Goal: Transaction & Acquisition: Purchase product/service

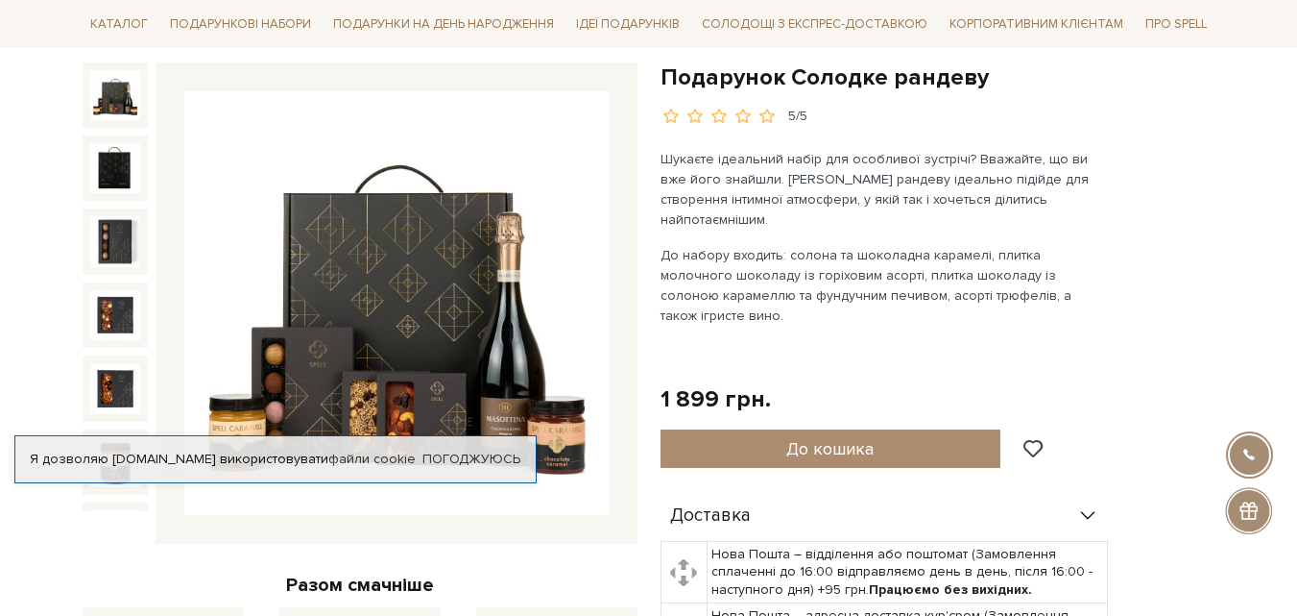
scroll to position [192, 0]
click at [532, 549] on div "Подарунок Солодке рандеву 5/5 Разом смачніше Подарунок Солодке рандеву + +" at bounding box center [360, 569] width 578 height 1017
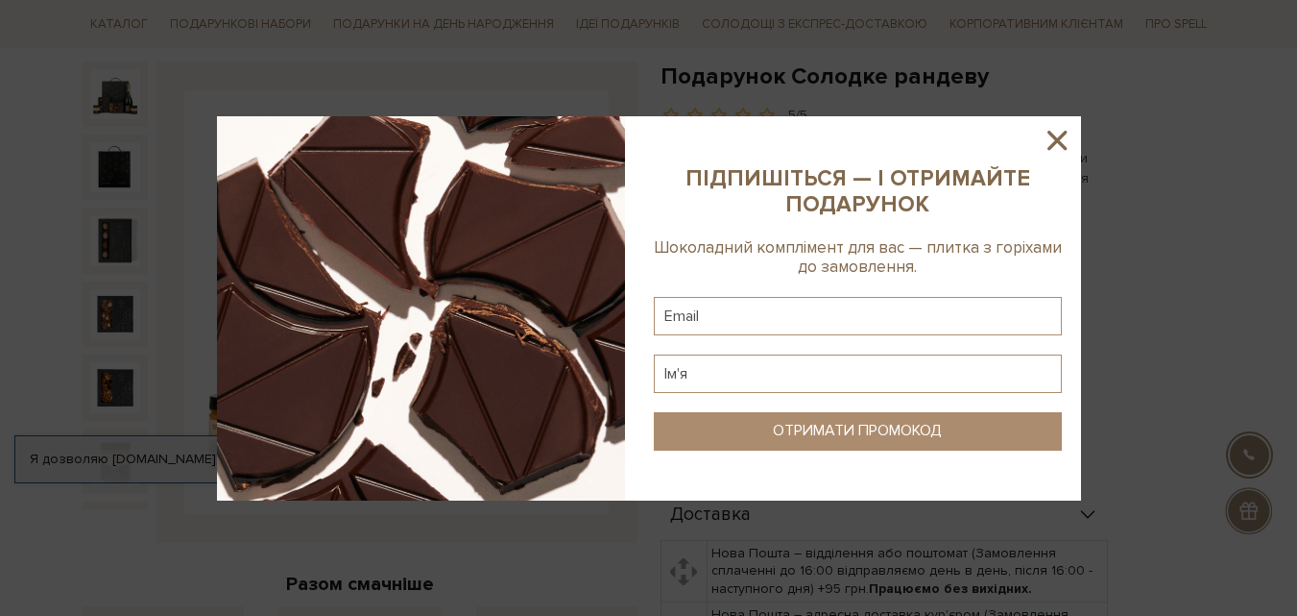
click at [1060, 137] on icon at bounding box center [1057, 140] width 19 height 19
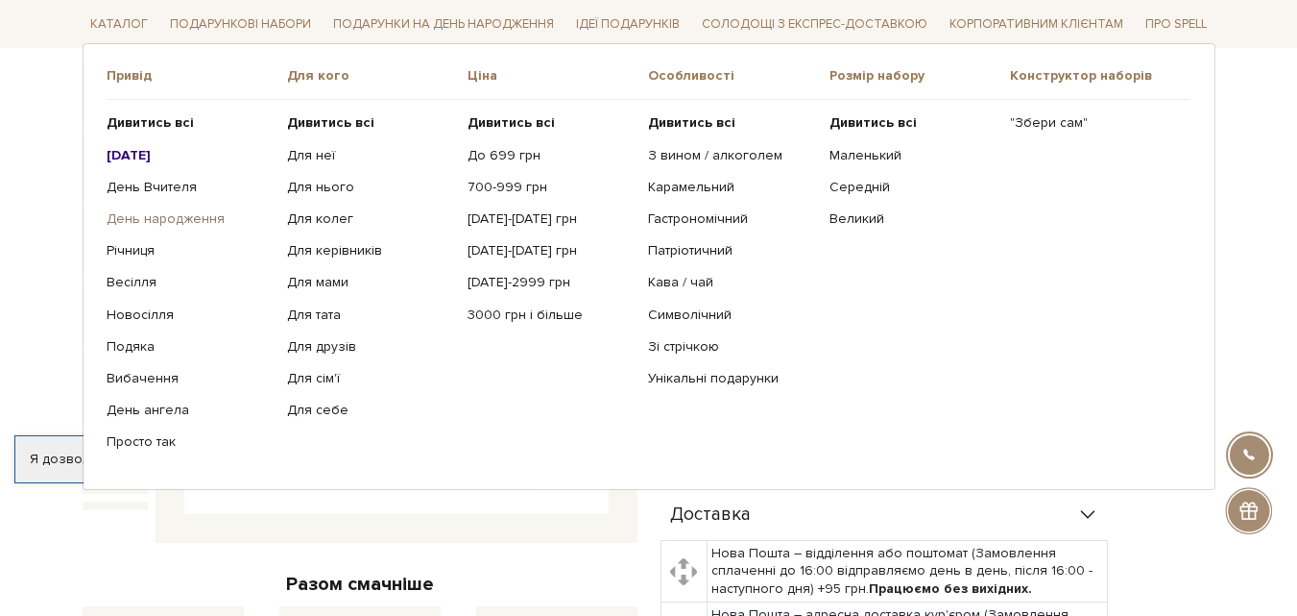
click at [202, 215] on link "День народження" at bounding box center [190, 218] width 166 height 17
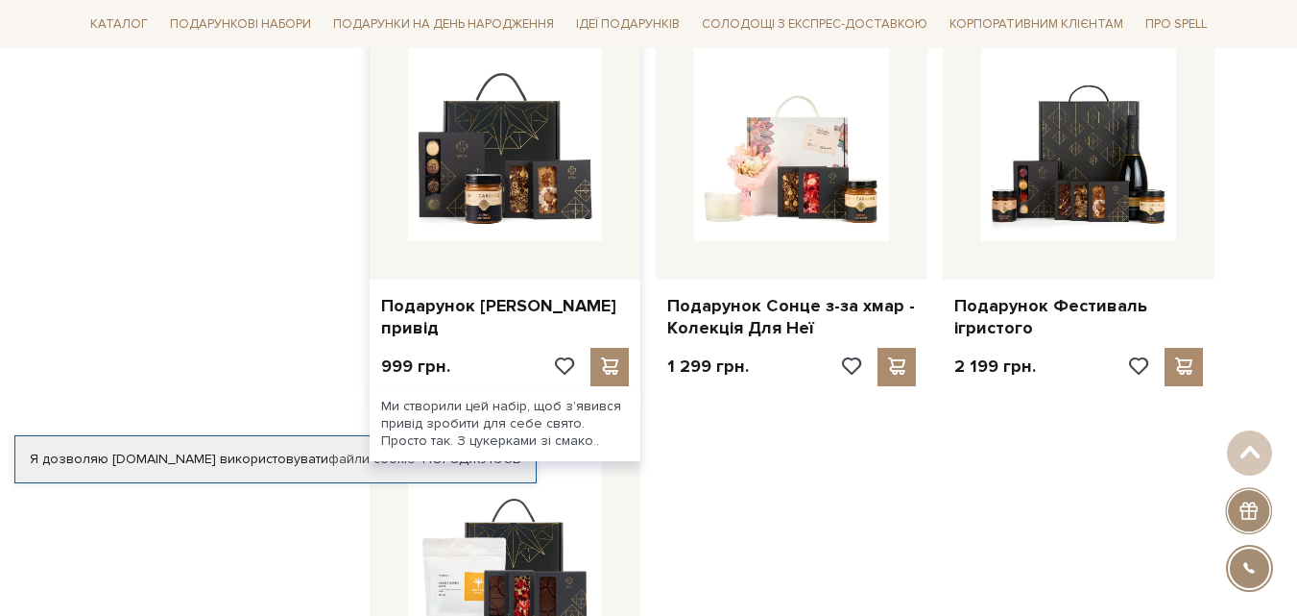
scroll to position [1921, 0]
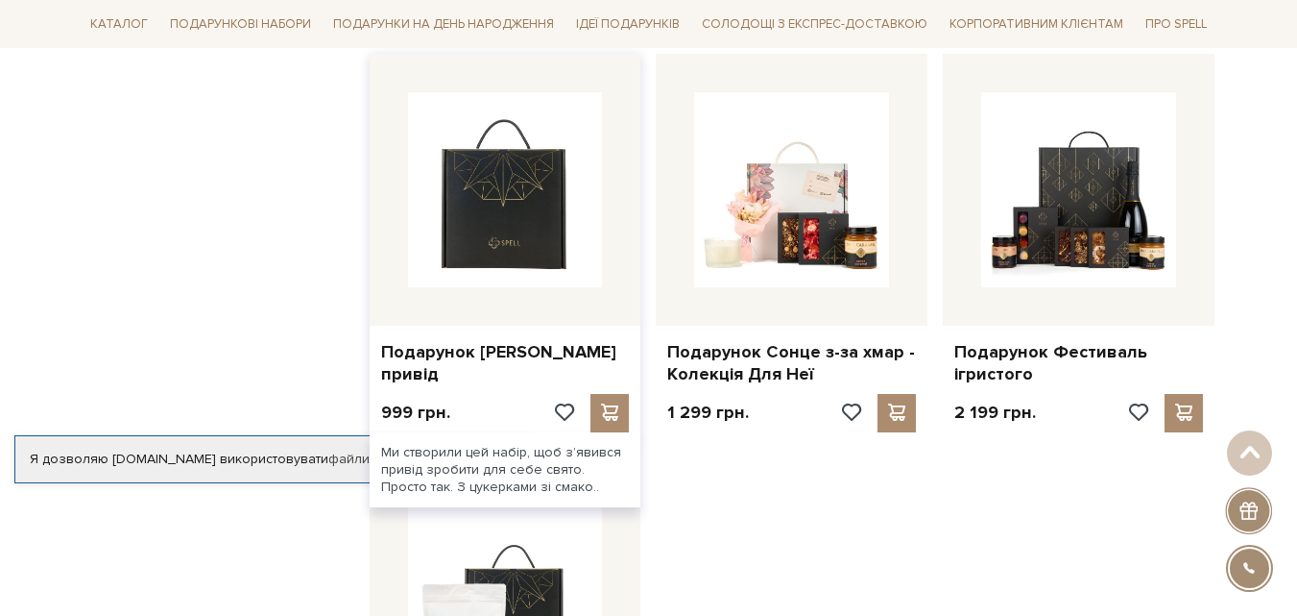
click at [478, 229] on img at bounding box center [505, 189] width 195 height 195
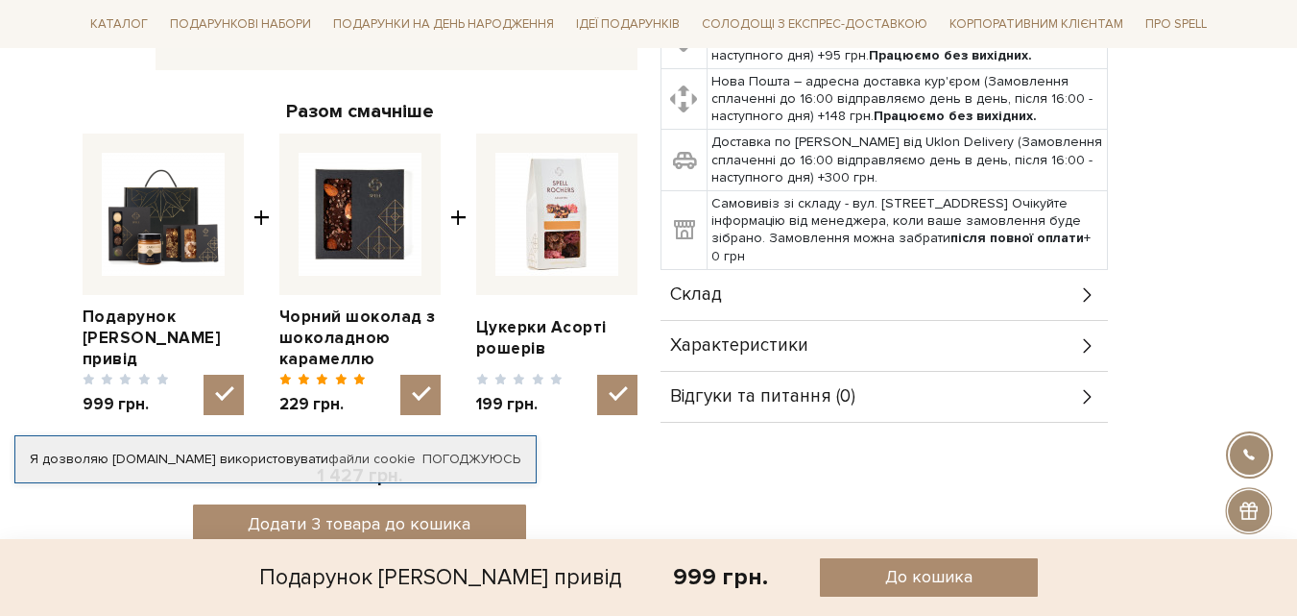
scroll to position [672, 0]
